Goal: Information Seeking & Learning: Learn about a topic

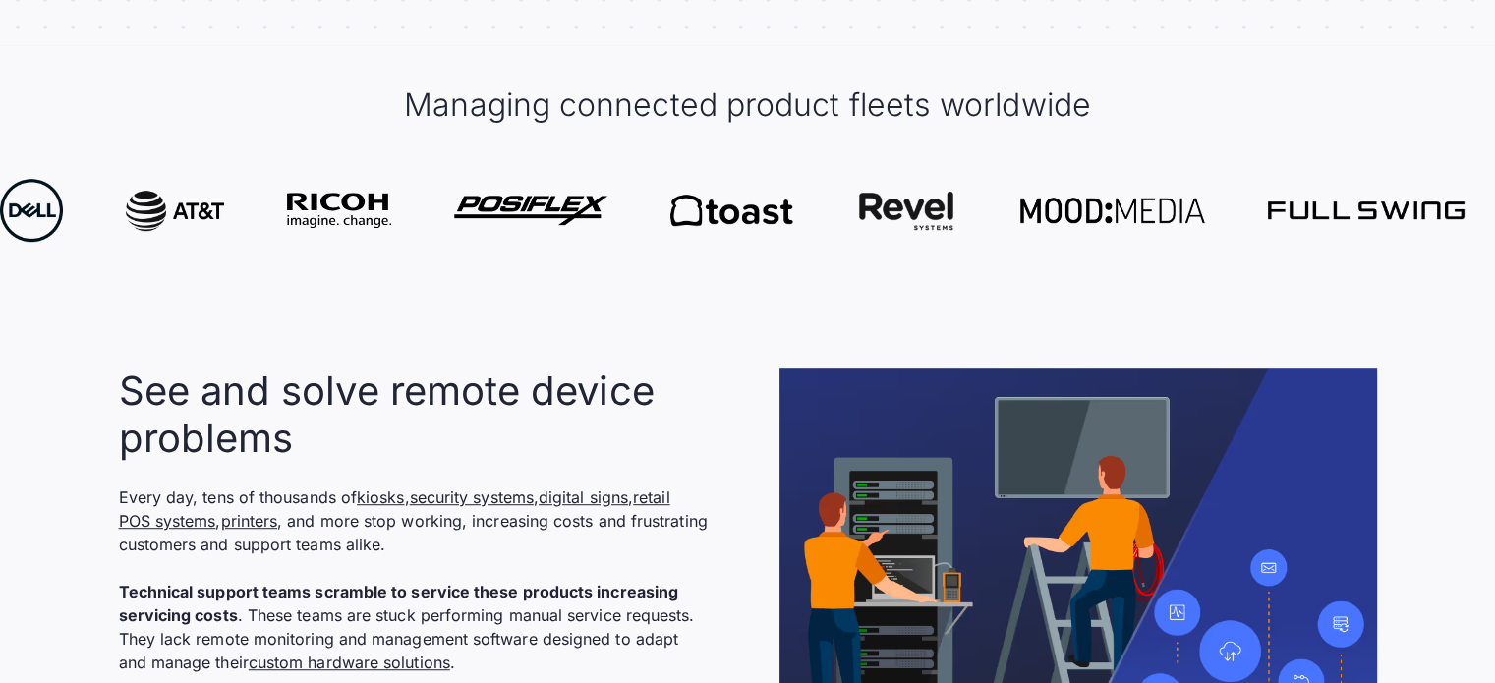
scroll to position [1140, 0]
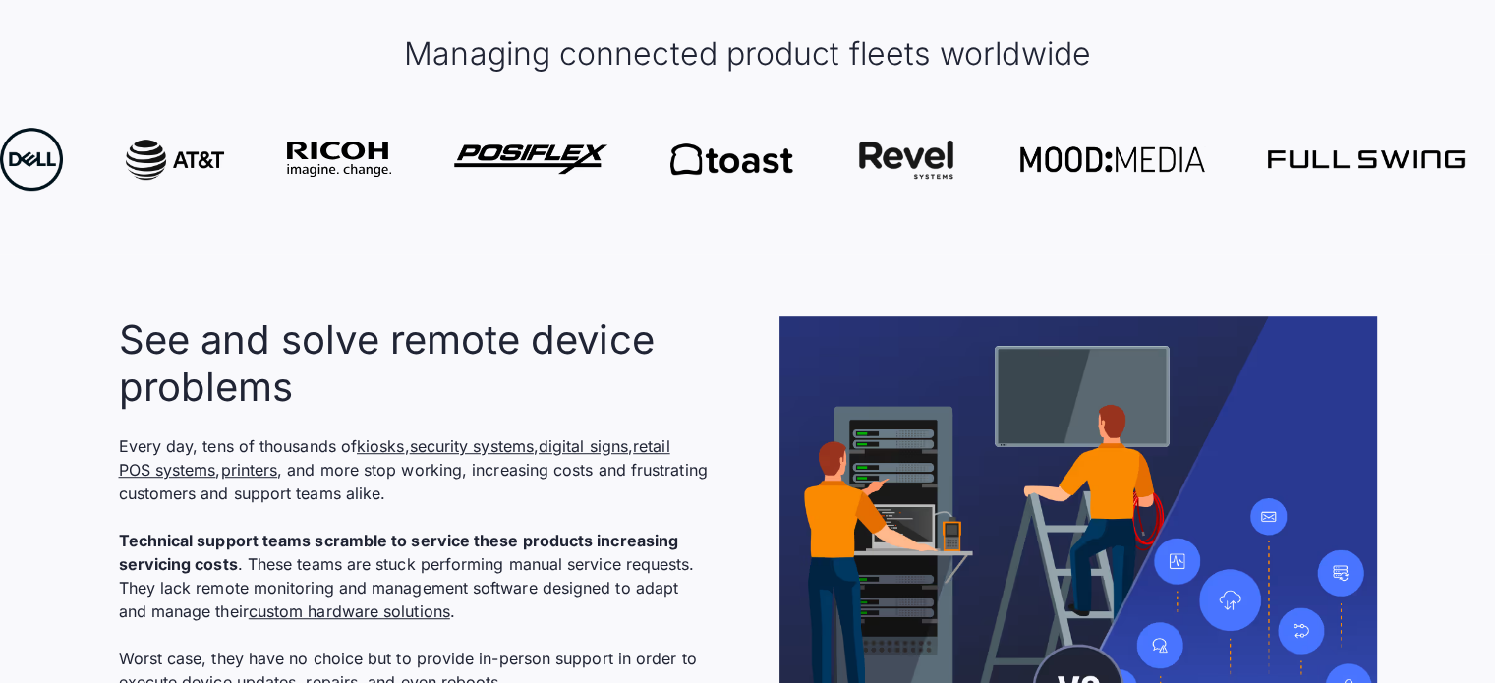
click at [374, 318] on section "See and solve remote device problems Every day, tens of thousands of kiosks , s…" at bounding box center [747, 690] width 1495 height 873
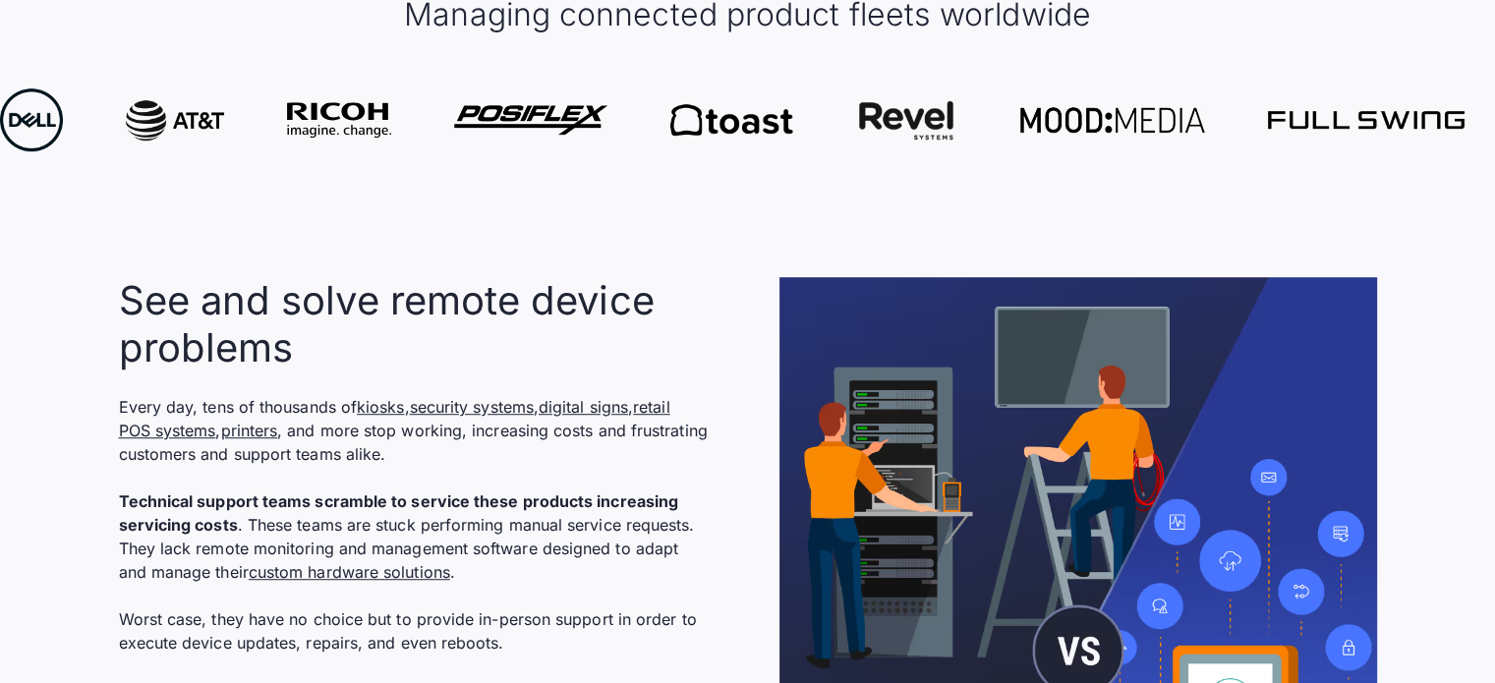
scroll to position [1258, 0]
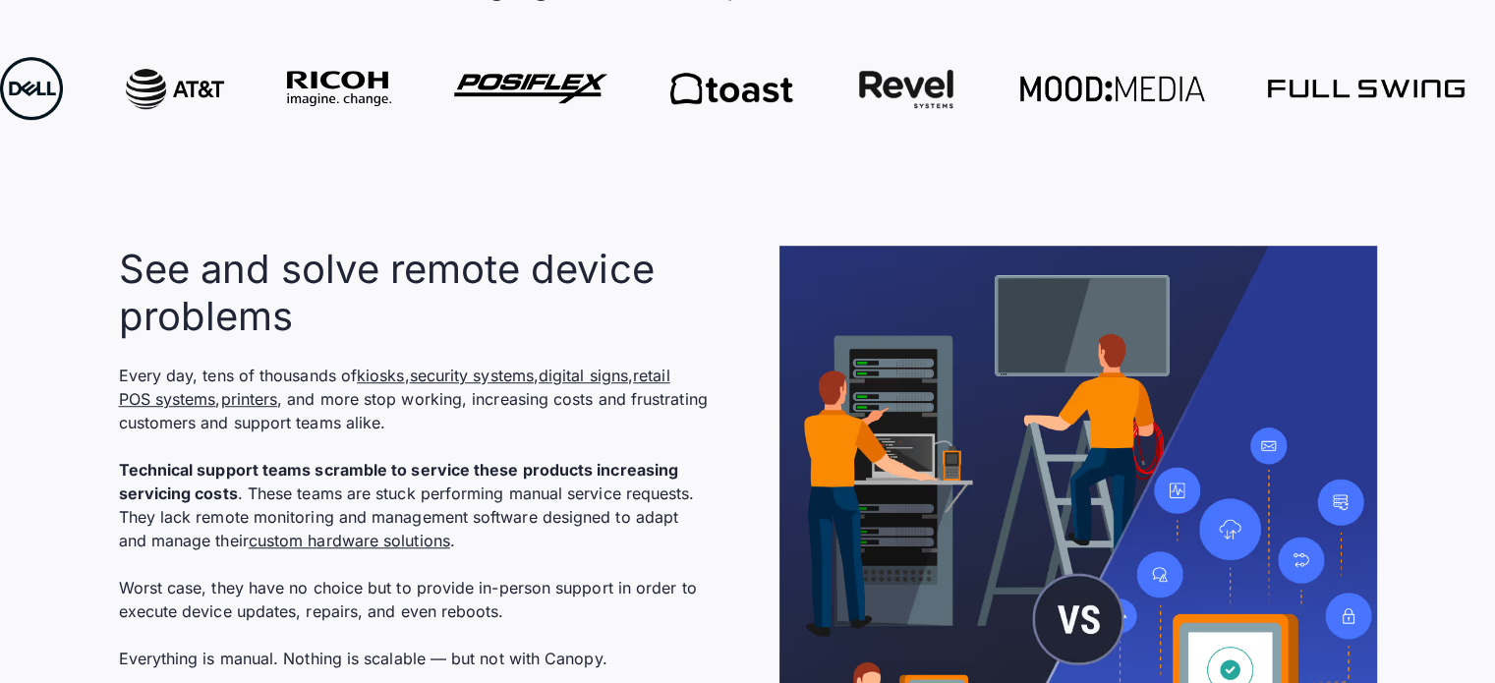
click at [374, 318] on h2 "See and solve remote device problems" at bounding box center [414, 293] width 590 height 94
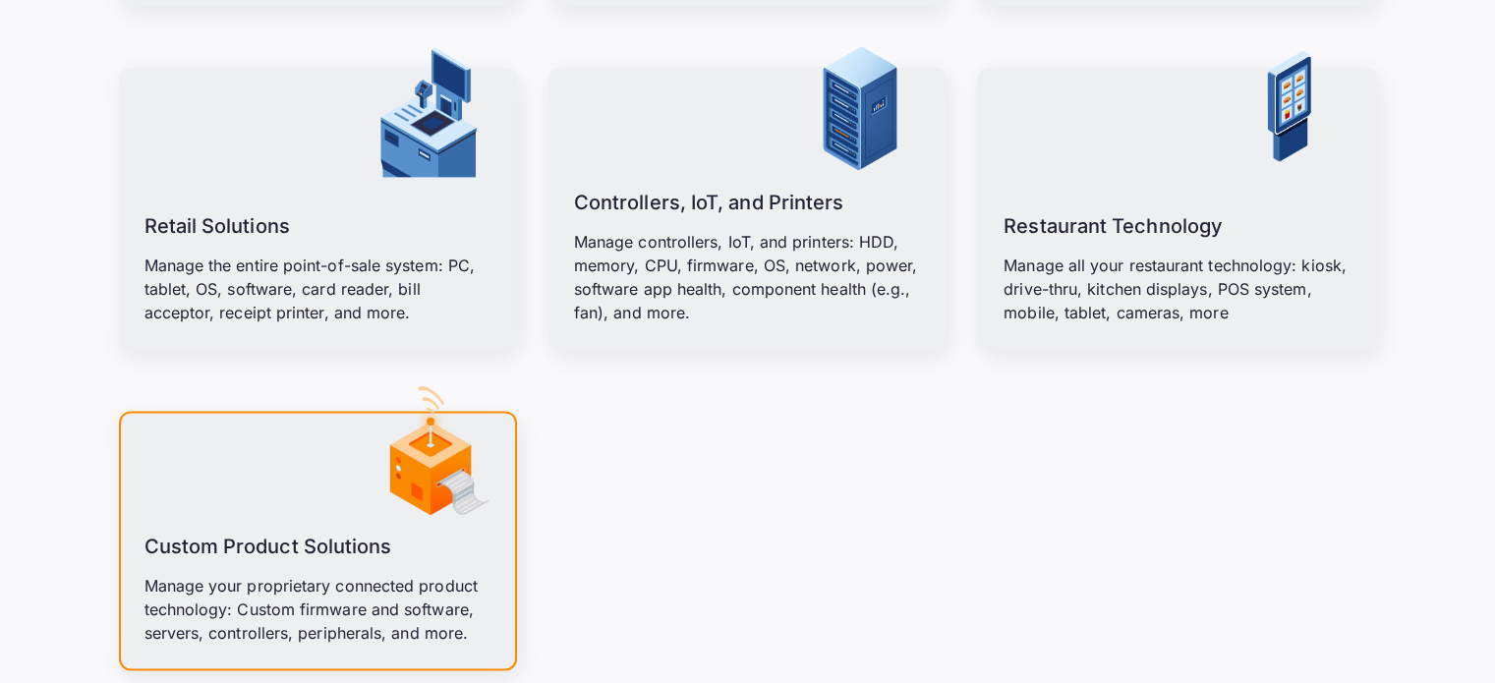
scroll to position [2881, 0]
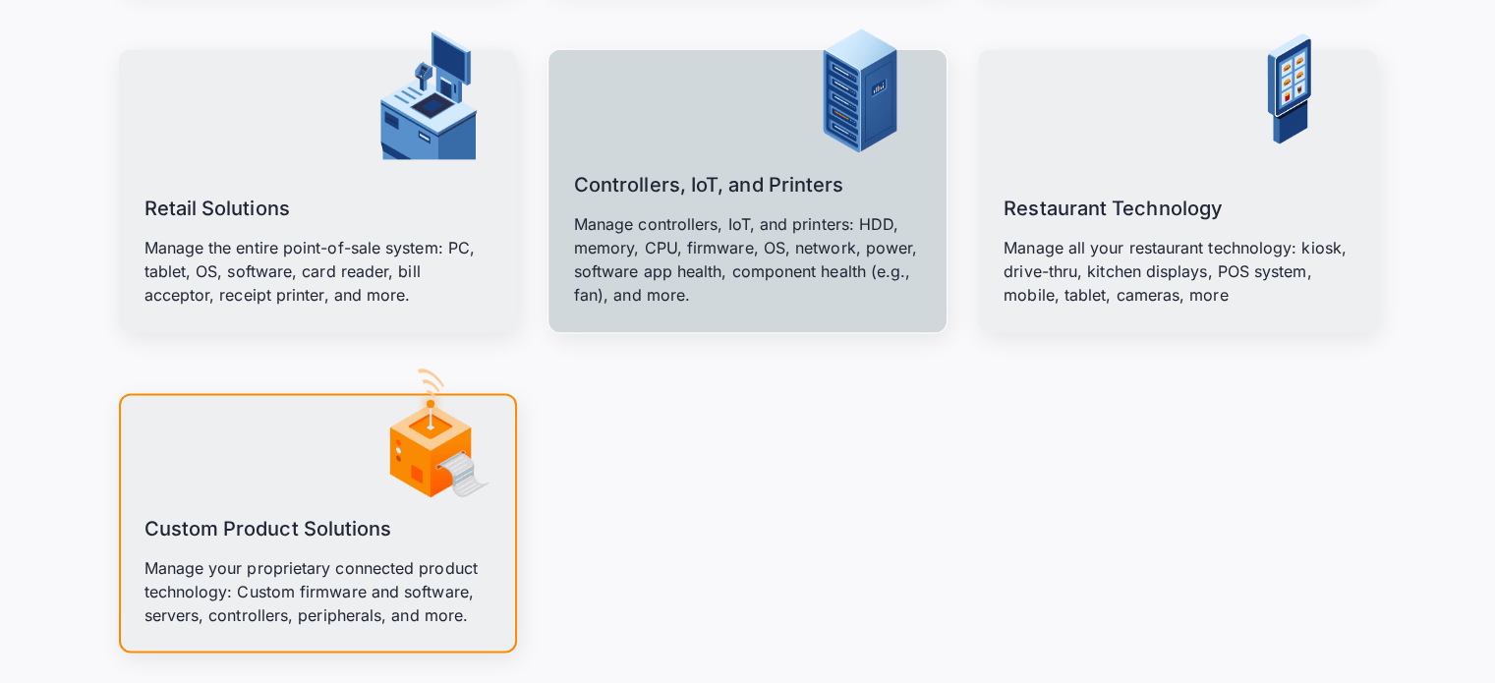
click at [803, 204] on div "Controllers, IoT, and Printers Manage controllers, IoT, and printers: HDD, memo…" at bounding box center [747, 238] width 347 height 138
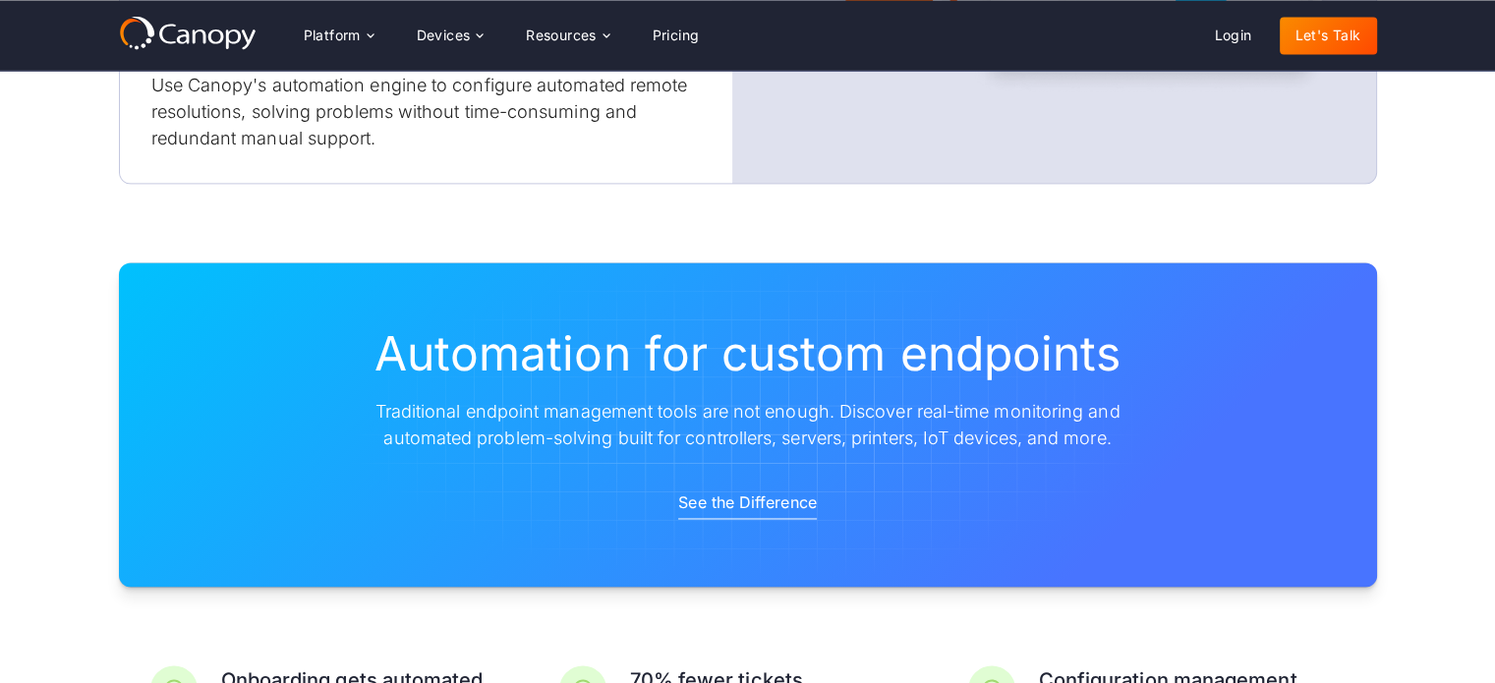
scroll to position [3060, 0]
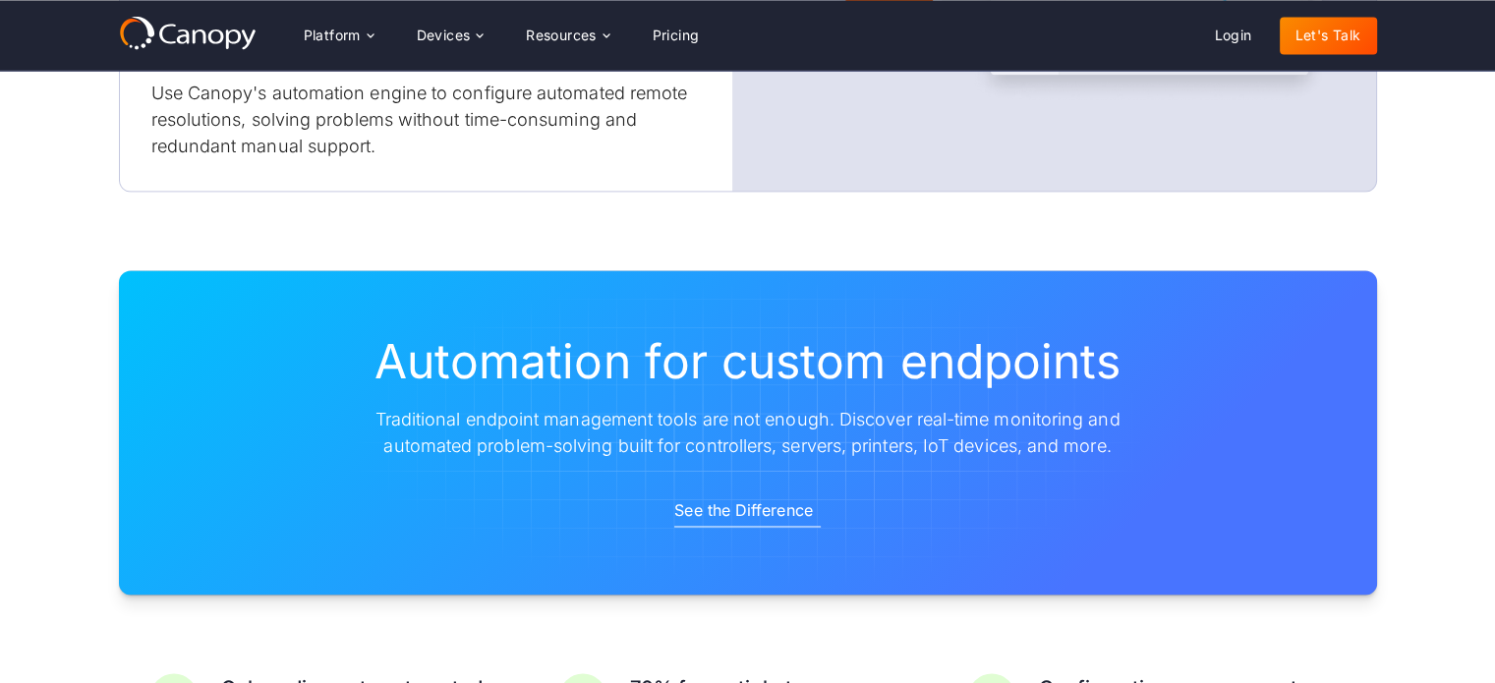
click at [727, 498] on div "See the Difference" at bounding box center [743, 510] width 138 height 24
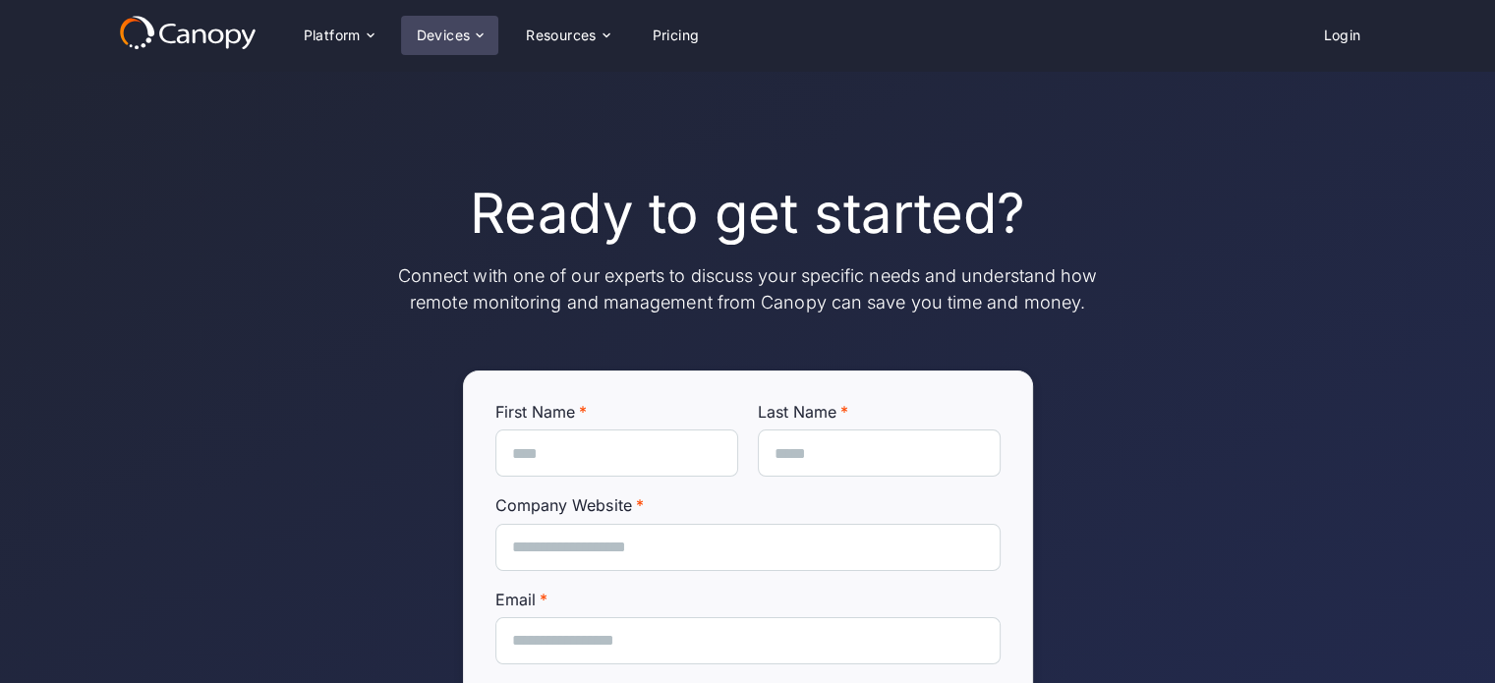
click at [443, 42] on div "Devices" at bounding box center [444, 35] width 54 height 14
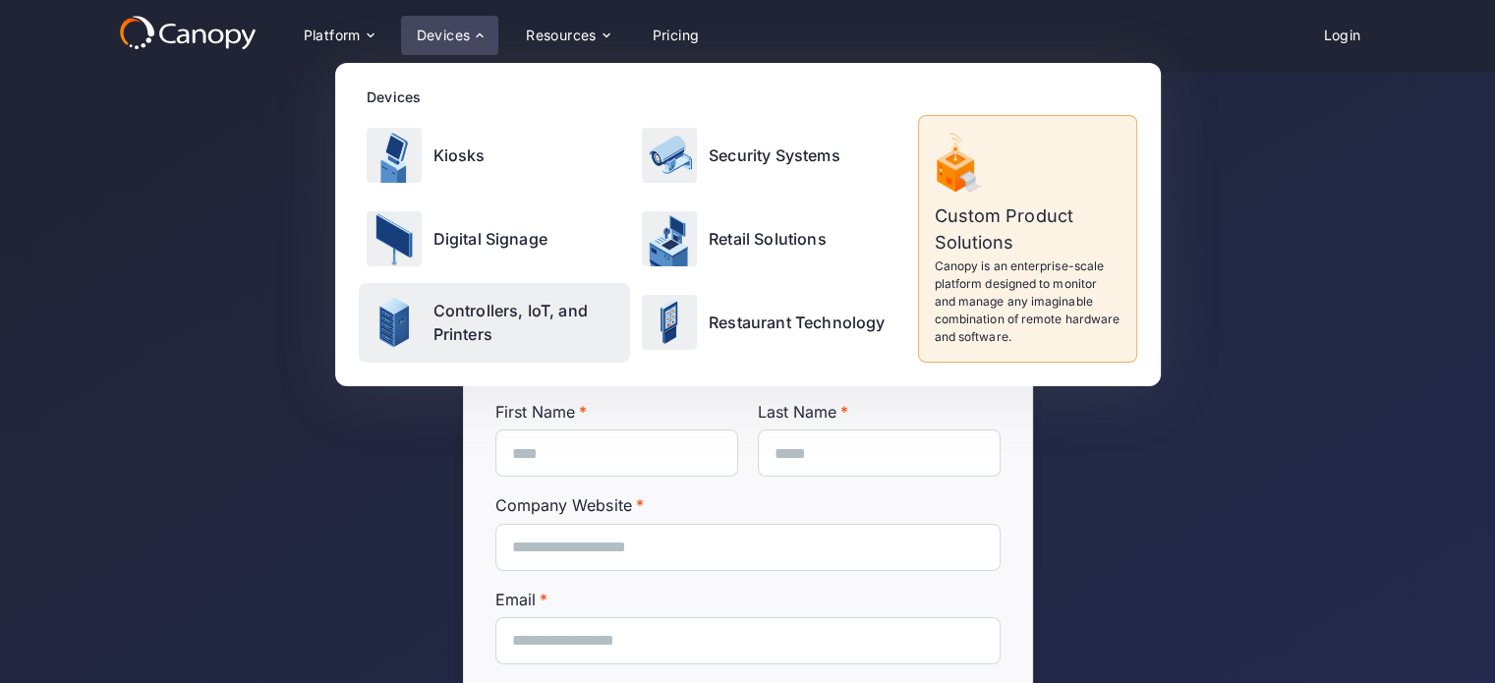
click at [453, 328] on p "Controllers, IoT, and Printers" at bounding box center [528, 322] width 190 height 47
